Goal: Information Seeking & Learning: Find specific page/section

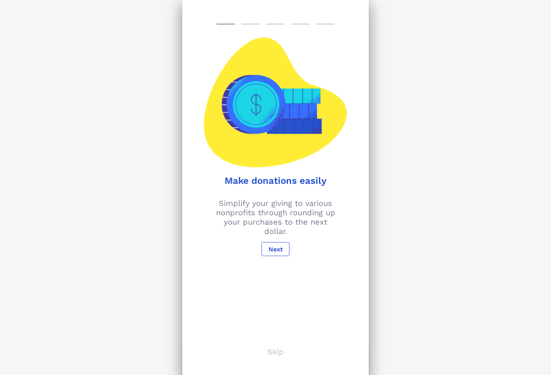
click at [274, 352] on p "Skip" at bounding box center [275, 351] width 16 height 9
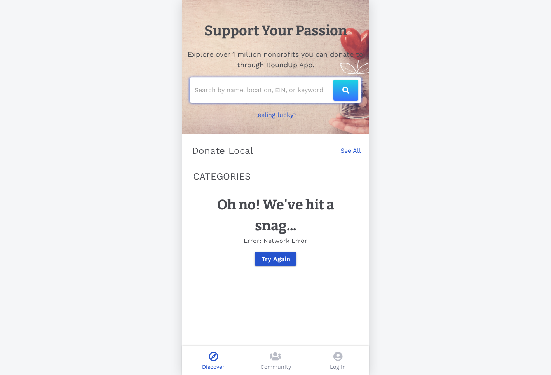
click at [205, 92] on input "text" at bounding box center [264, 90] width 139 height 12
type input "2nd chance [US_STATE]"
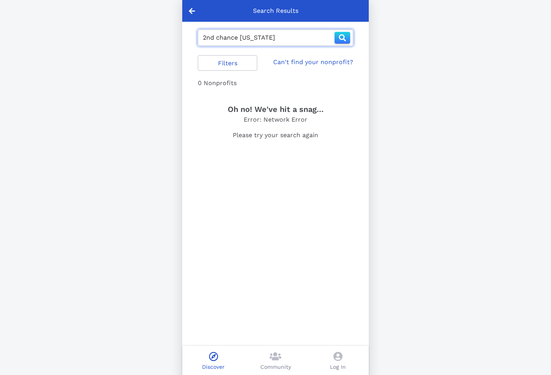
click at [219, 39] on input "2nd chance [US_STATE]" at bounding box center [269, 37] width 132 height 12
click at [245, 39] on input "2nd Chance [US_STATE]" at bounding box center [269, 37] width 132 height 12
click at [244, 39] on input "2nd Chance [US_STATE]" at bounding box center [269, 37] width 132 height 12
click at [344, 38] on icon "button" at bounding box center [342, 37] width 7 height 7
type input "2nd Chance [US_STATE]"
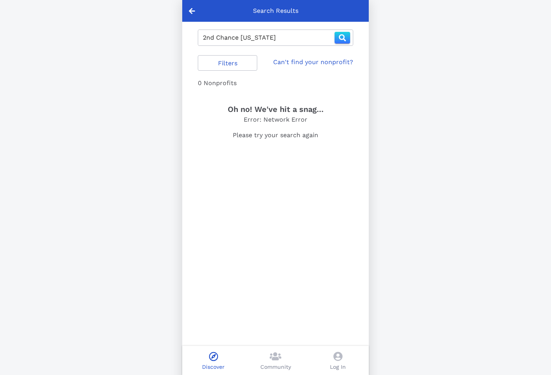
click at [316, 61] on link "Can't find your nonprofit?" at bounding box center [313, 62] width 80 height 9
